Goal: Find specific page/section: Find specific page/section

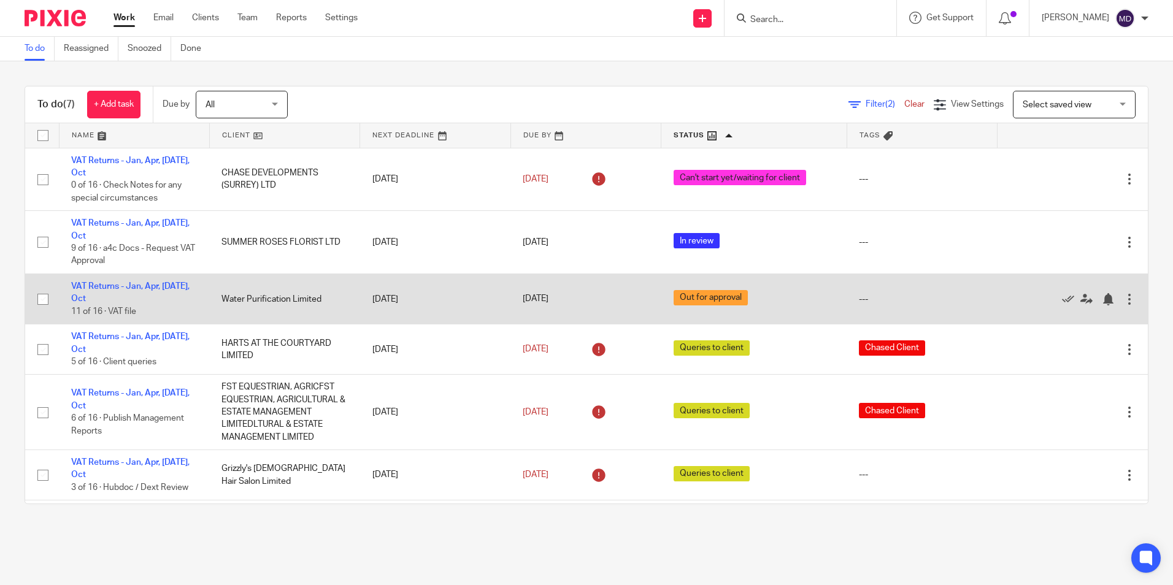
scroll to position [59, 0]
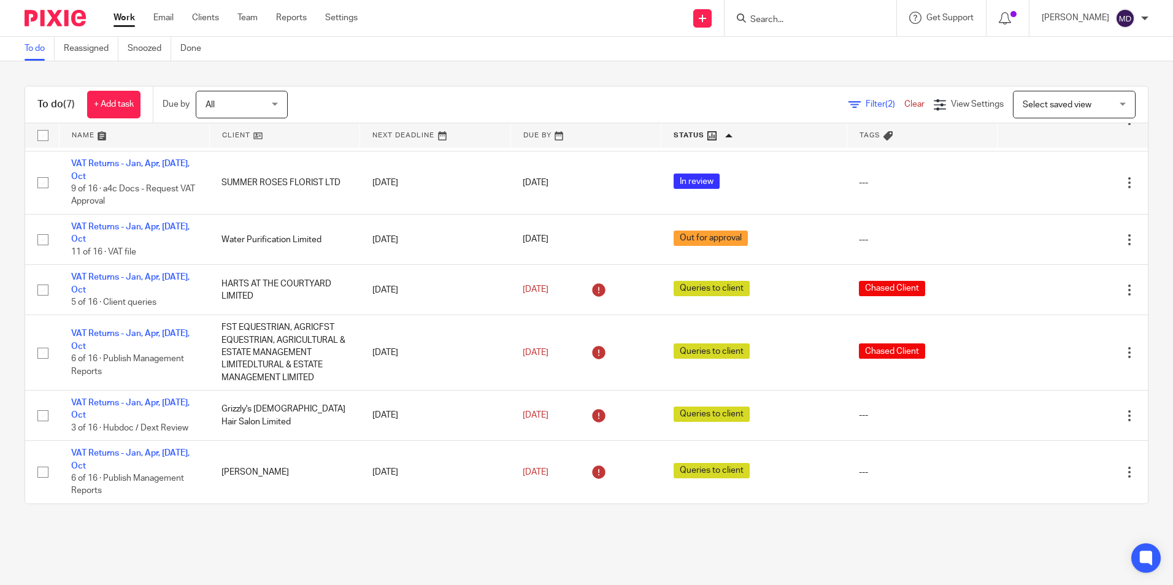
drag, startPoint x: 396, startPoint y: 92, endPoint x: 393, endPoint y: 107, distance: 14.9
click at [394, 91] on div "Filter (2) Clear View Settings View Settings (2) Filters Clear Save Manage save…" at bounding box center [728, 105] width 838 height 28
click at [806, 20] on input "Search" at bounding box center [804, 20] width 110 height 11
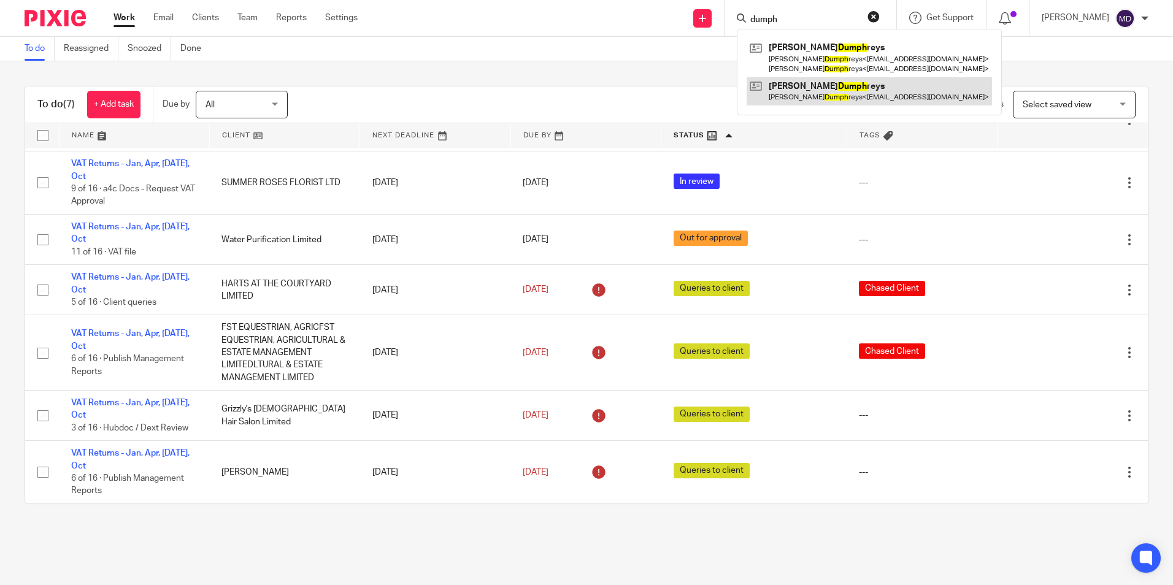
type input "dumph"
click at [512, 92] on div "Filter (2) Clear View Settings View Settings (2) Filters Clear Save Manage save…" at bounding box center [728, 105] width 838 height 28
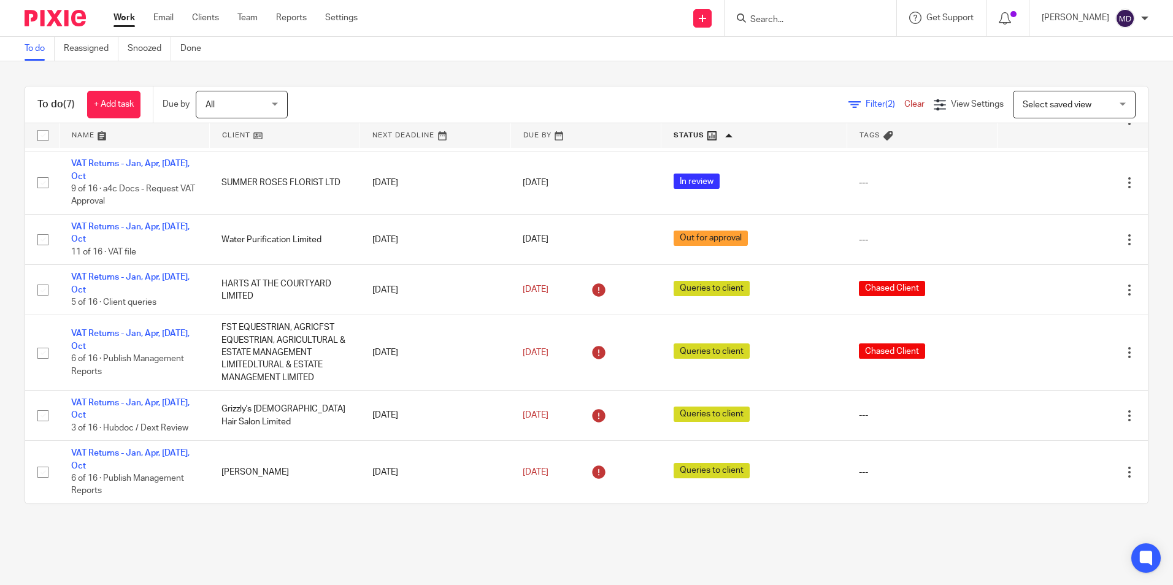
click at [537, 69] on div "To do (7) + Add task Due by All All [DATE] [DATE] This week Next week This mont…" at bounding box center [586, 294] width 1173 height 467
click at [615, 531] on main "To do Reassigned Snoozed Done To do (7) + Add task Due by All All [DATE] [DATE]…" at bounding box center [586, 292] width 1173 height 585
click at [578, 535] on main "To do Reassigned Snoozed Done To do (7) + Add task Due by All All [DATE] [DATE]…" at bounding box center [586, 292] width 1173 height 585
click at [583, 535] on main "To do Reassigned Snoozed Done To do (7) + Add task Due by All All [DATE] [DATE]…" at bounding box center [586, 292] width 1173 height 585
click at [583, 537] on main "To do Reassigned Snoozed Done To do (7) + Add task Due by All All [DATE] [DATE]…" at bounding box center [586, 292] width 1173 height 585
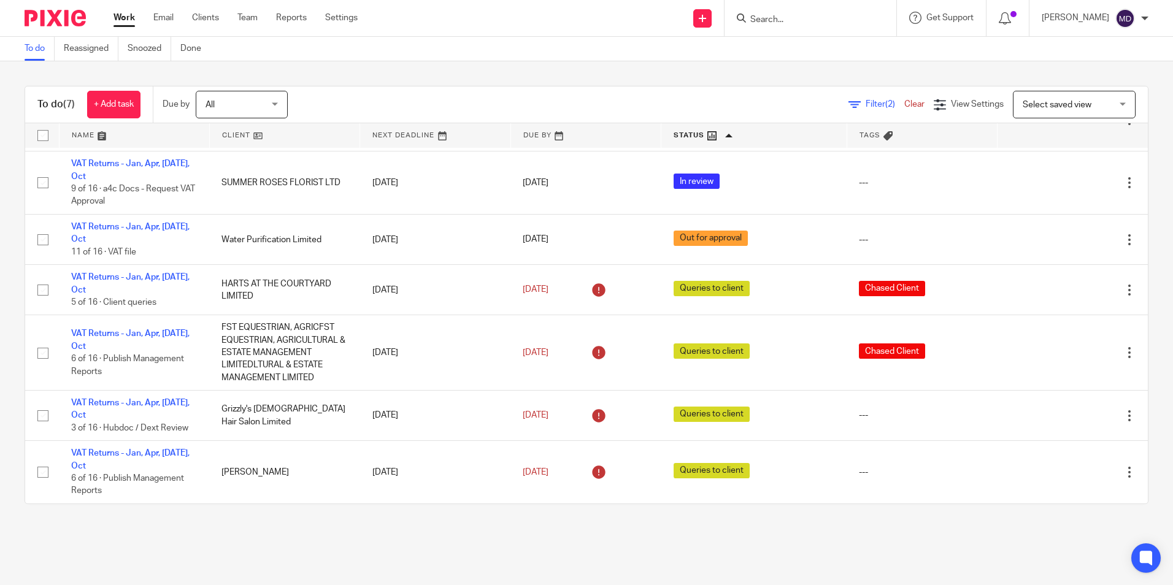
click at [616, 545] on main "To do Reassigned Snoozed Done To do (7) + Add task Due by All All [DATE] [DATE]…" at bounding box center [586, 292] width 1173 height 585
click at [627, 549] on main "To do Reassigned Snoozed Done To do (7) + Add task Due by All All [DATE] [DATE]…" at bounding box center [586, 292] width 1173 height 585
click at [532, 504] on div "To do (7) + Add task Due by All All [DATE] [DATE] This week Next week This mont…" at bounding box center [587, 295] width 1124 height 418
click at [596, 542] on main "To do Reassigned Snoozed Done To do (7) + Add task Due by All All [DATE] [DATE]…" at bounding box center [586, 292] width 1173 height 585
click at [421, 97] on div "Filter (2) Clear View Settings View Settings (2) Filters Clear Save Manage save…" at bounding box center [728, 105] width 838 height 28
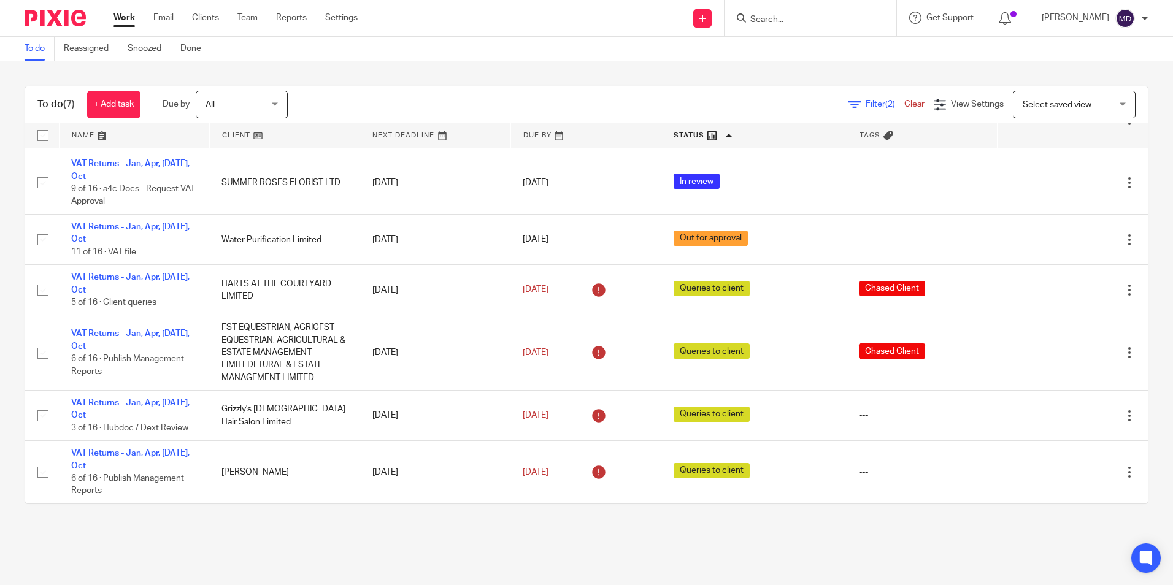
click at [545, 548] on main "To do Reassigned Snoozed Done To do (7) + Add task Due by All All [DATE] [DATE]…" at bounding box center [586, 292] width 1173 height 585
click at [580, 541] on main "To do Reassigned Snoozed Done To do (7) + Add task Due by All All [DATE] [DATE]…" at bounding box center [586, 292] width 1173 height 585
click at [578, 556] on main "To do Reassigned Snoozed Done To do (7) + Add task Due by All All [DATE] [DATE]…" at bounding box center [586, 292] width 1173 height 585
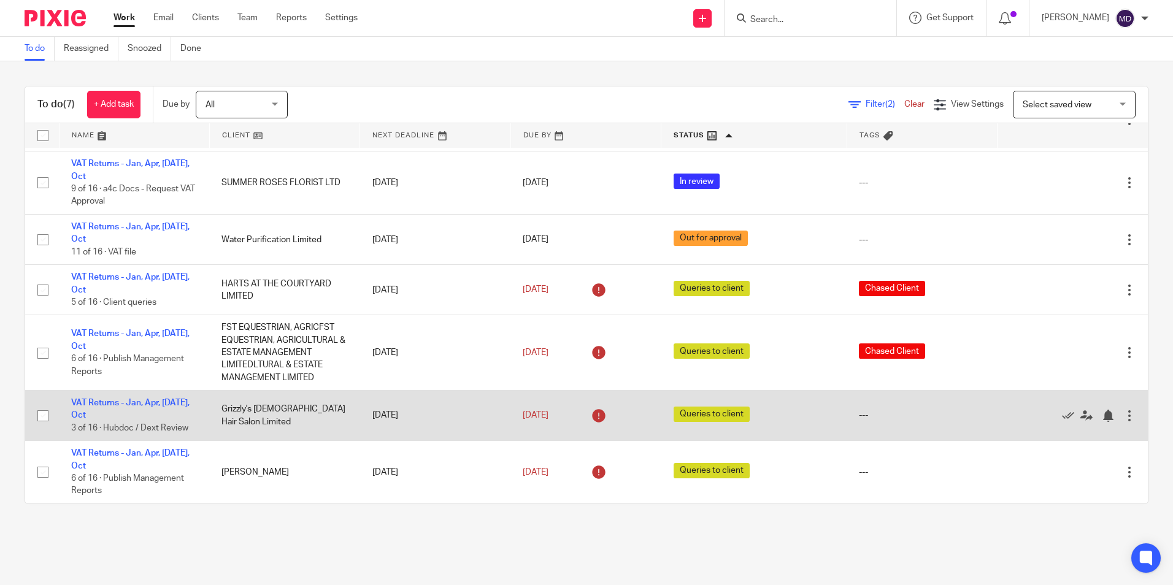
scroll to position [0, 0]
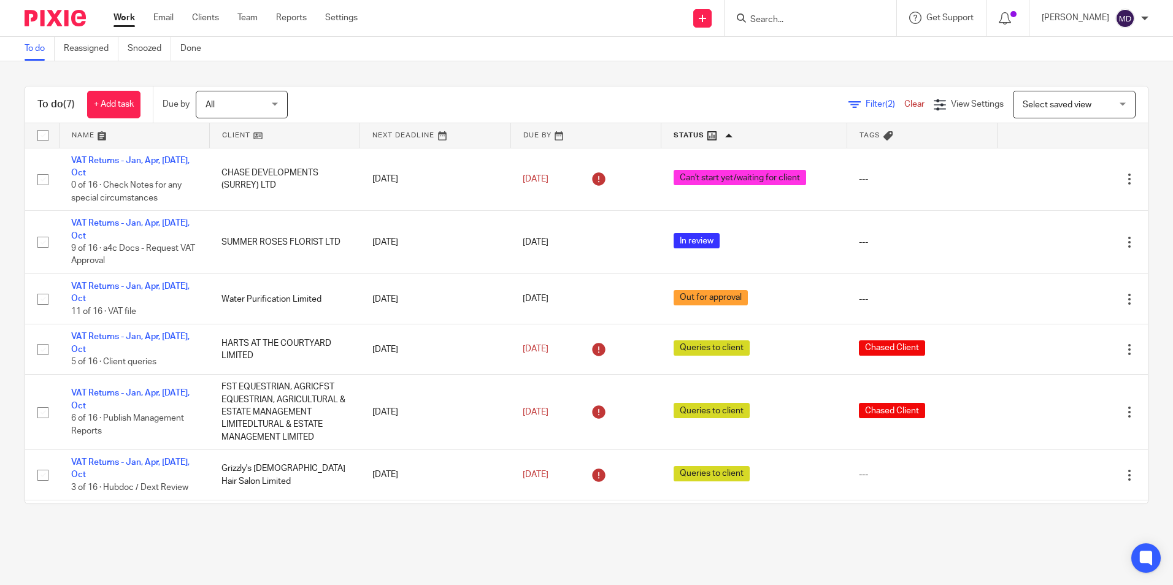
click at [649, 564] on main "To do Reassigned Snoozed Done To do (7) + Add task Due by All All [DATE] [DATE]…" at bounding box center [586, 292] width 1173 height 585
click at [583, 554] on main "To do Reassigned Snoozed Done To do (7) + Add task Due by All All [DATE] [DATE]…" at bounding box center [586, 292] width 1173 height 585
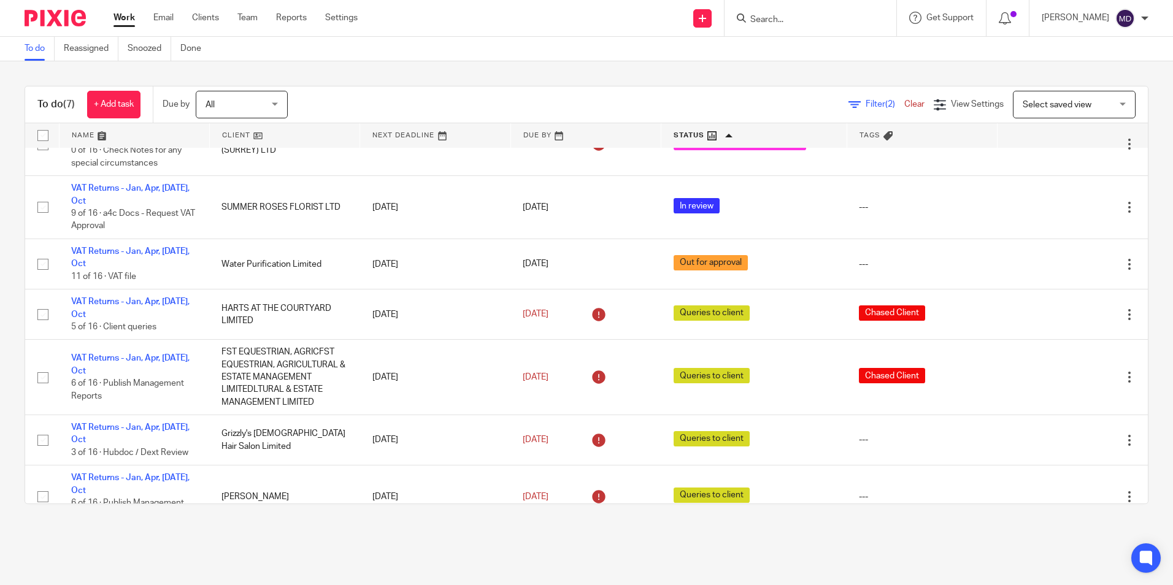
scroll to position [37, 0]
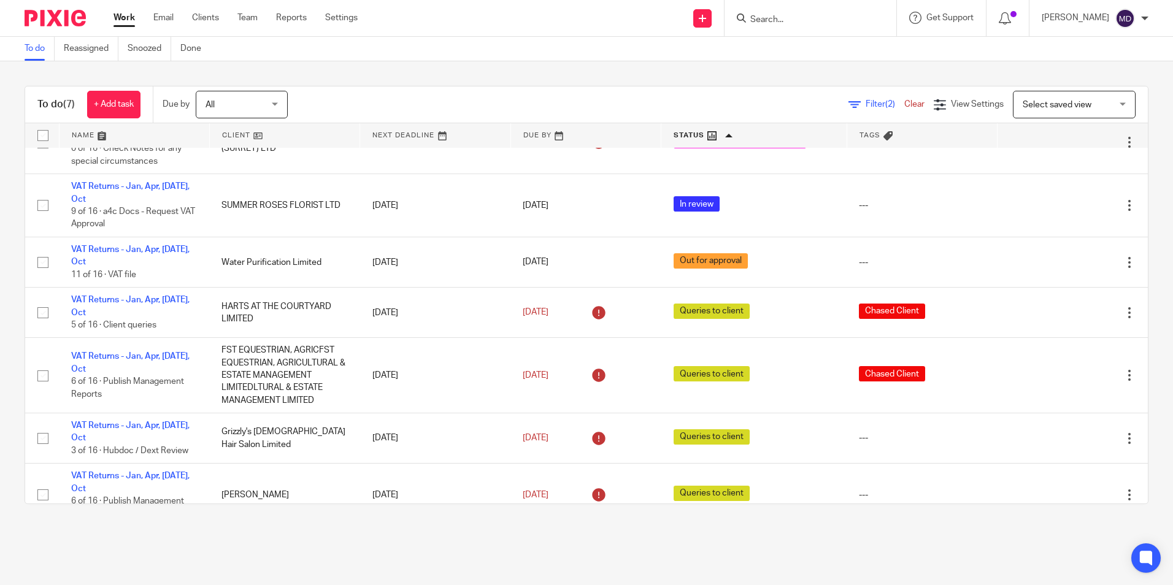
click at [1135, 245] on div "To do (7) + Add task Due by All All [DATE] [DATE] This week Next week This mont…" at bounding box center [586, 294] width 1173 height 467
click at [1142, 286] on div "To do (7) + Add task Due by All All [DATE] [DATE] This week Next week This mont…" at bounding box center [586, 294] width 1173 height 467
click at [1141, 288] on div "To do (7) + Add task Due by All All [DATE] [DATE] This week Next week This mont…" at bounding box center [586, 294] width 1173 height 467
click at [806, 544] on main "To do Reassigned Snoozed Done To do (7) + Add task Due by All All [DATE] [DATE]…" at bounding box center [586, 292] width 1173 height 585
click at [580, 543] on main "To do Reassigned Snoozed Done To do (7) + Add task Due by All All [DATE] [DATE]…" at bounding box center [586, 292] width 1173 height 585
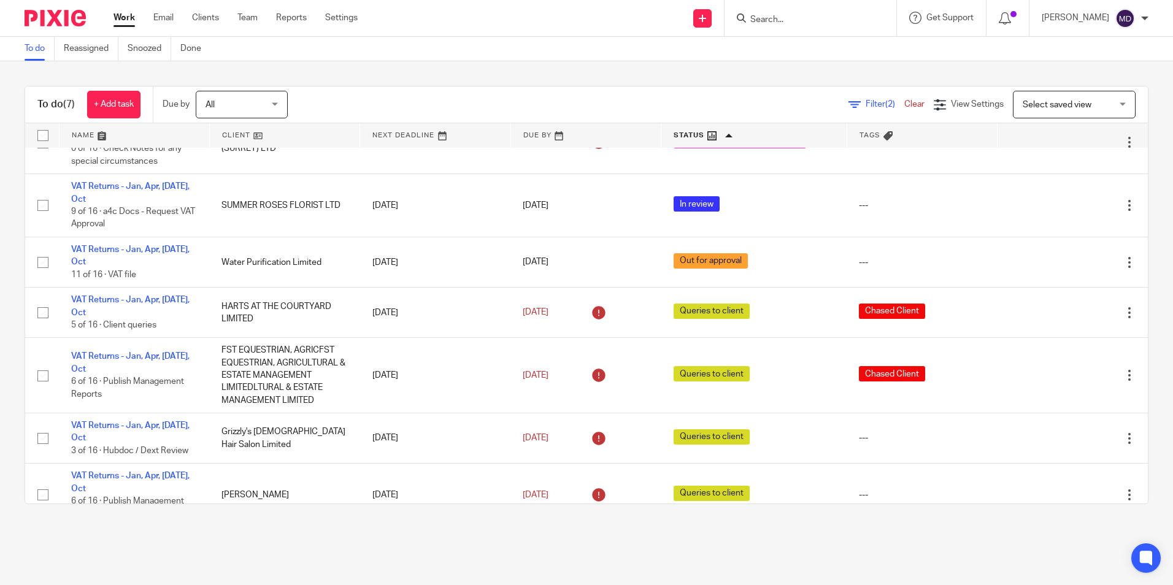
click at [673, 75] on div "To do (7) + Add task Due by All All [DATE] [DATE] This week Next week This mont…" at bounding box center [586, 294] width 1173 height 467
click at [691, 67] on div "To do (7) + Add task Due by All All [DATE] [DATE] This week Next week This mont…" at bounding box center [586, 294] width 1173 height 467
click at [600, 67] on div "To do (7) + Add task Due by All All [DATE] [DATE] This week Next week This mont…" at bounding box center [586, 294] width 1173 height 467
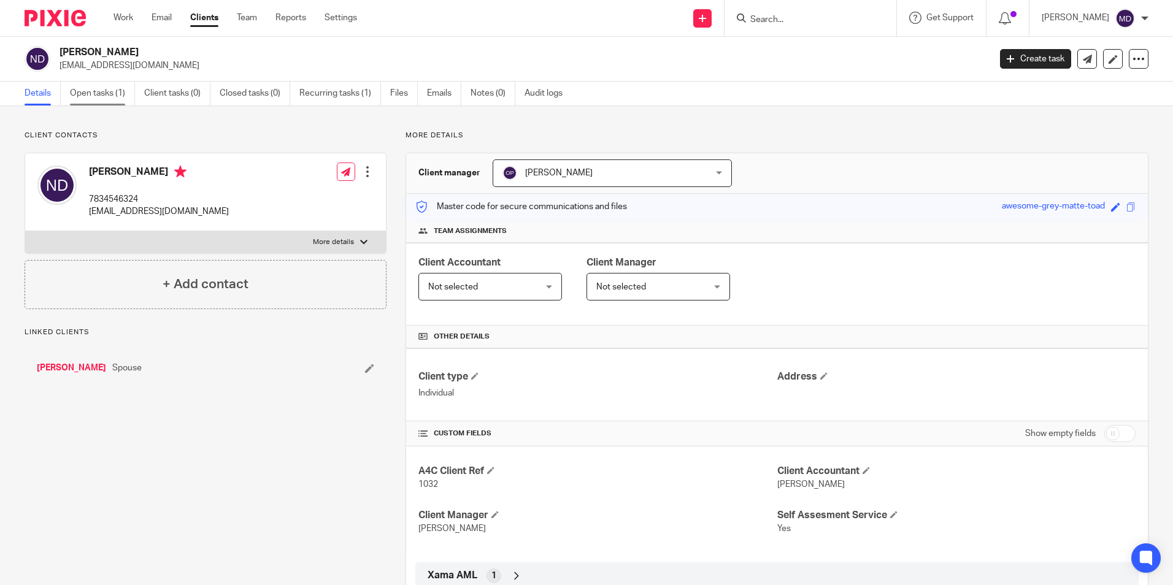
drag, startPoint x: 0, startPoint y: 0, endPoint x: 106, endPoint y: 90, distance: 139.2
click at [106, 90] on link "Open tasks (1)" at bounding box center [102, 94] width 65 height 24
